Goal: Find specific page/section: Find specific page/section

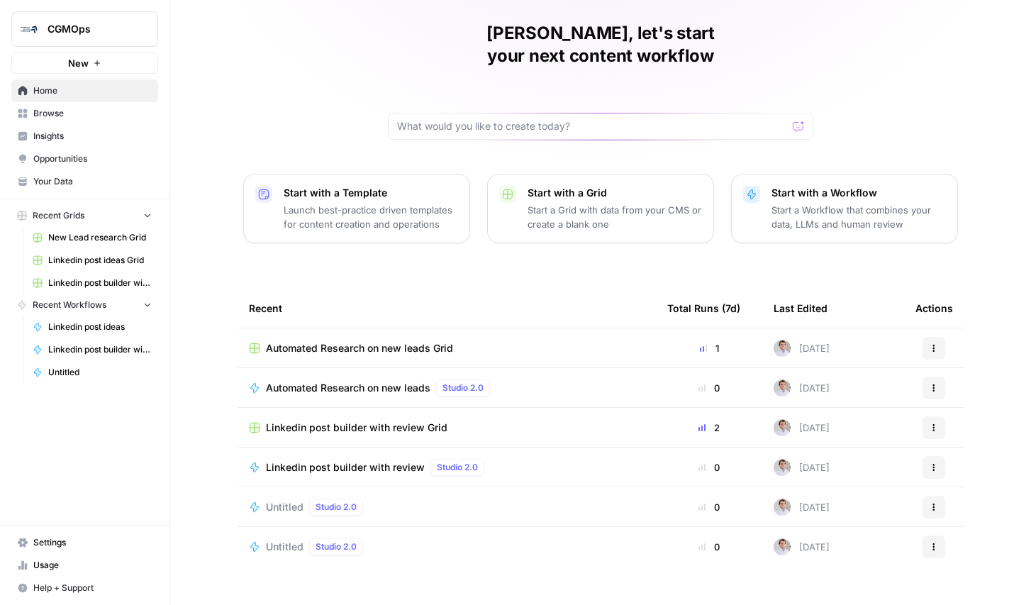
scroll to position [48, 0]
click at [83, 30] on span "CGMOps" at bounding box center [91, 29] width 86 height 14
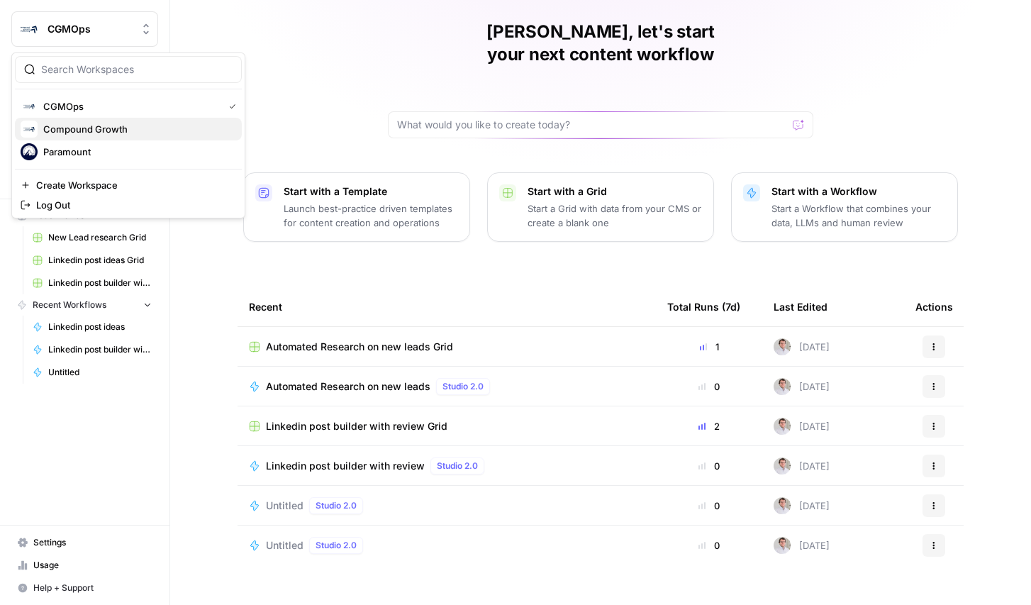
click at [94, 130] on span "Compound Growth" at bounding box center [136, 129] width 187 height 14
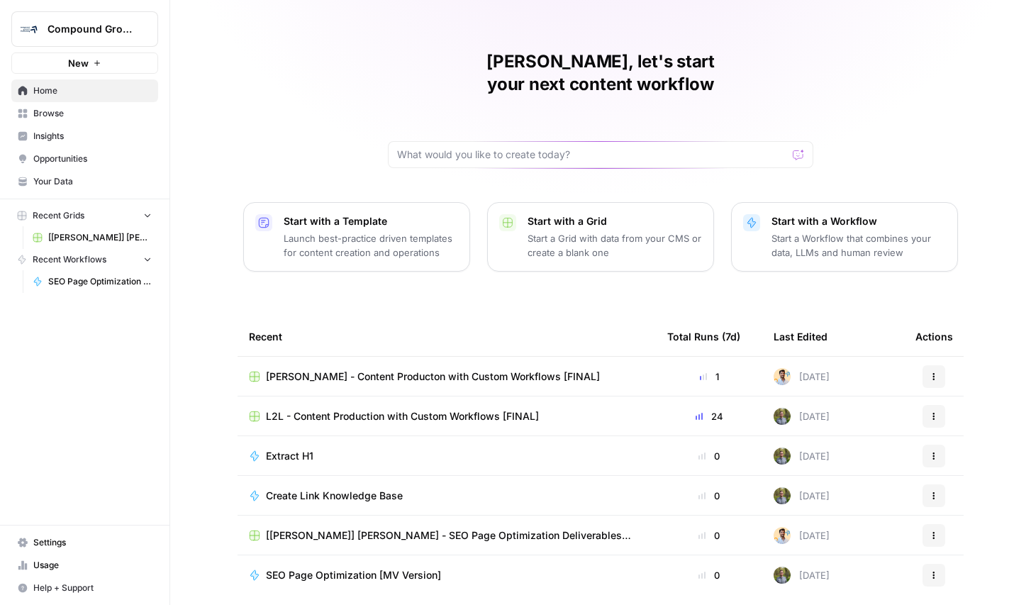
scroll to position [48, 0]
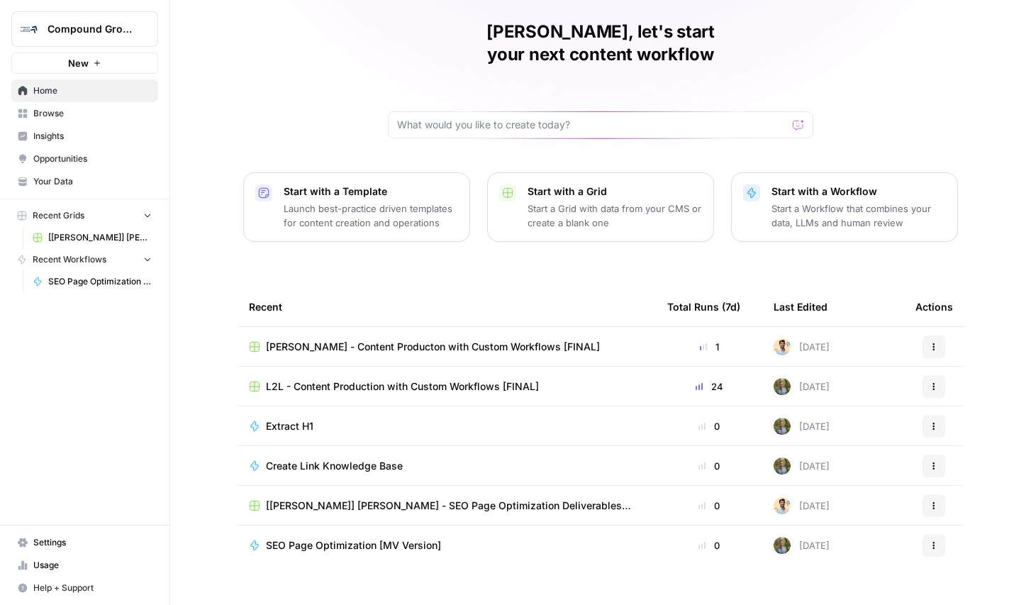
click at [86, 33] on span "Compound Growth" at bounding box center [91, 29] width 86 height 14
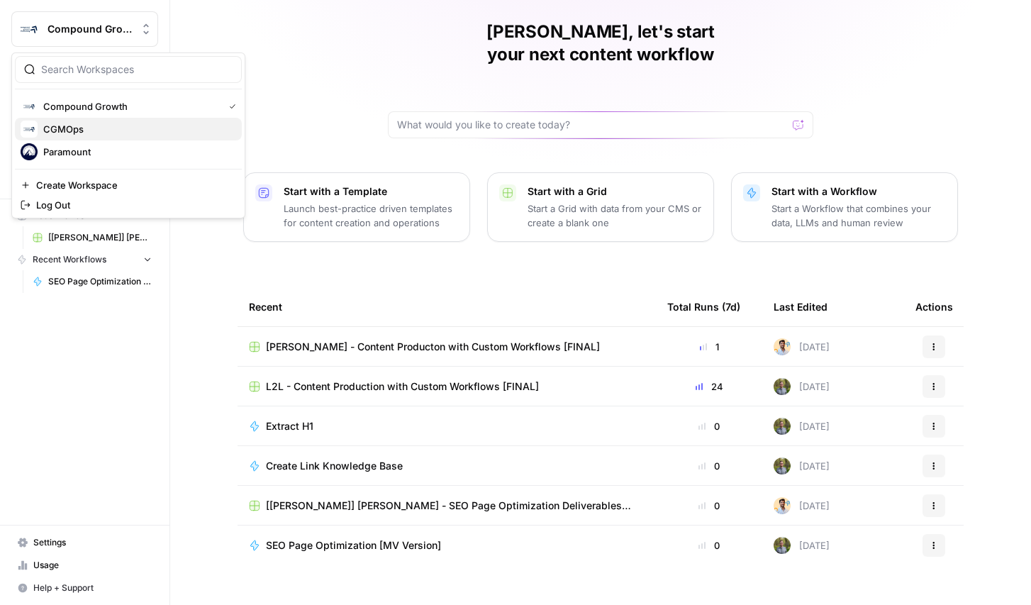
click at [97, 129] on span "CGMOps" at bounding box center [136, 129] width 187 height 14
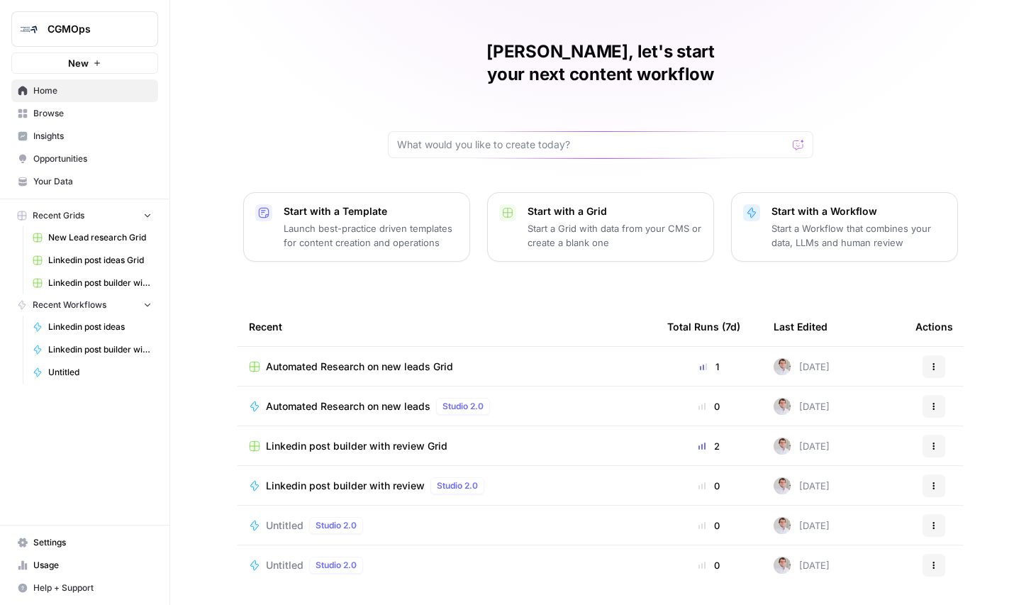
scroll to position [48, 0]
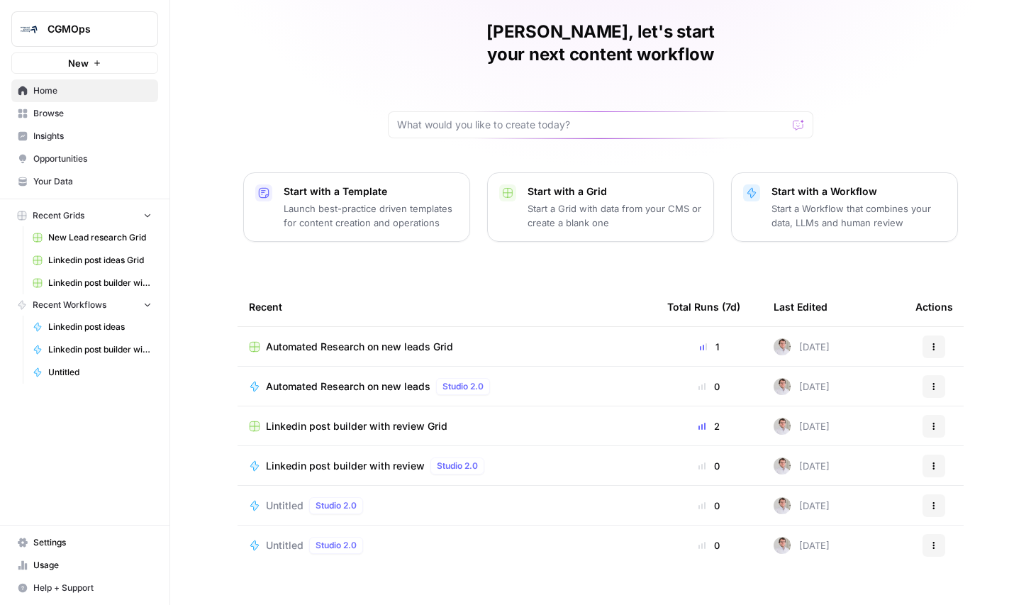
click at [65, 112] on span "Browse" at bounding box center [92, 113] width 118 height 13
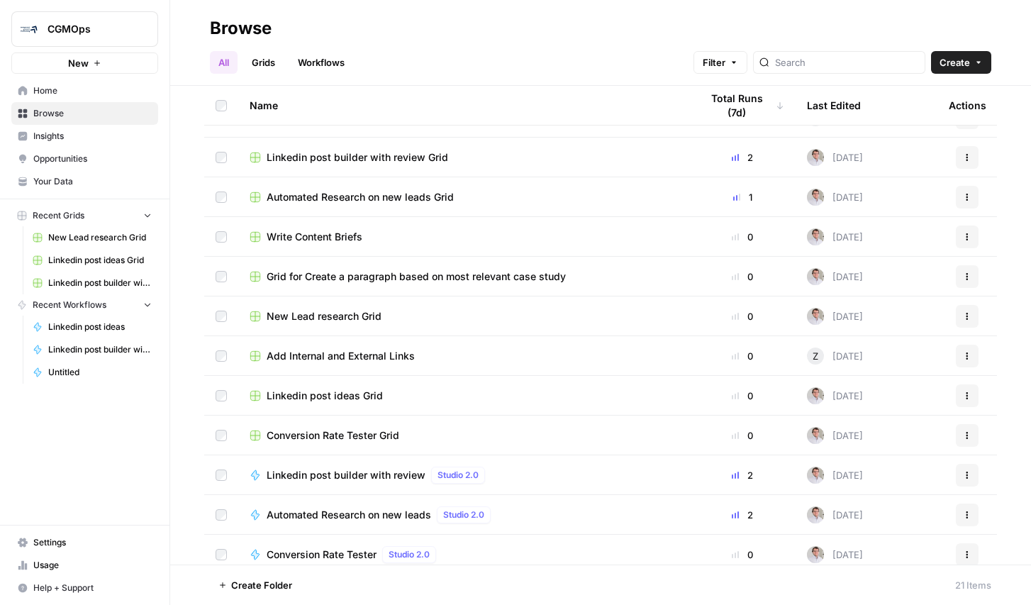
scroll to position [82, 0]
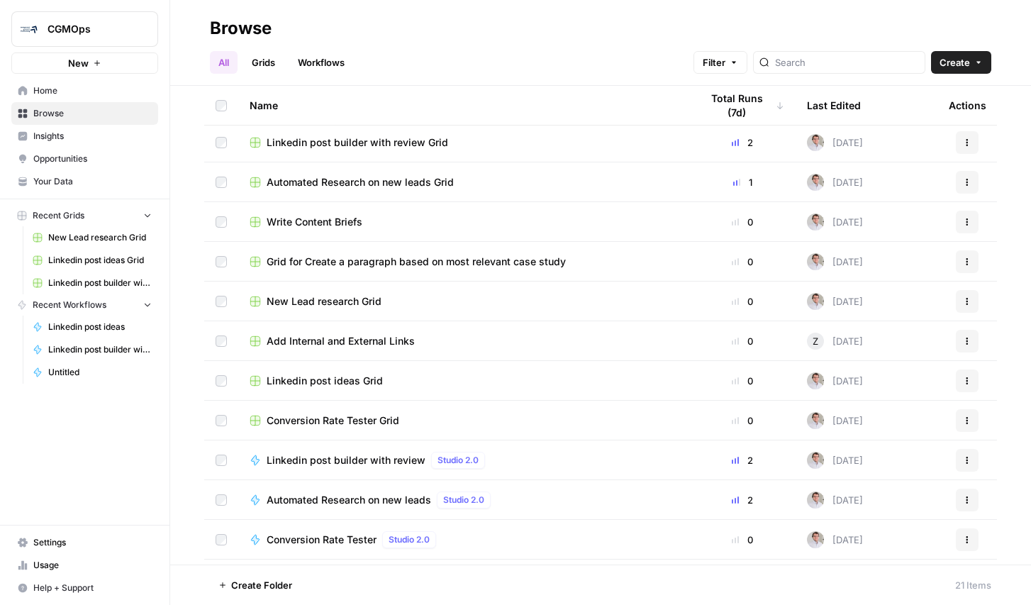
click at [469, 433] on td "Conversion Rate Tester Grid" at bounding box center [463, 420] width 451 height 39
click at [364, 422] on span "Conversion Rate Tester Grid" at bounding box center [333, 420] width 133 height 14
